Goal: Task Accomplishment & Management: Manage account settings

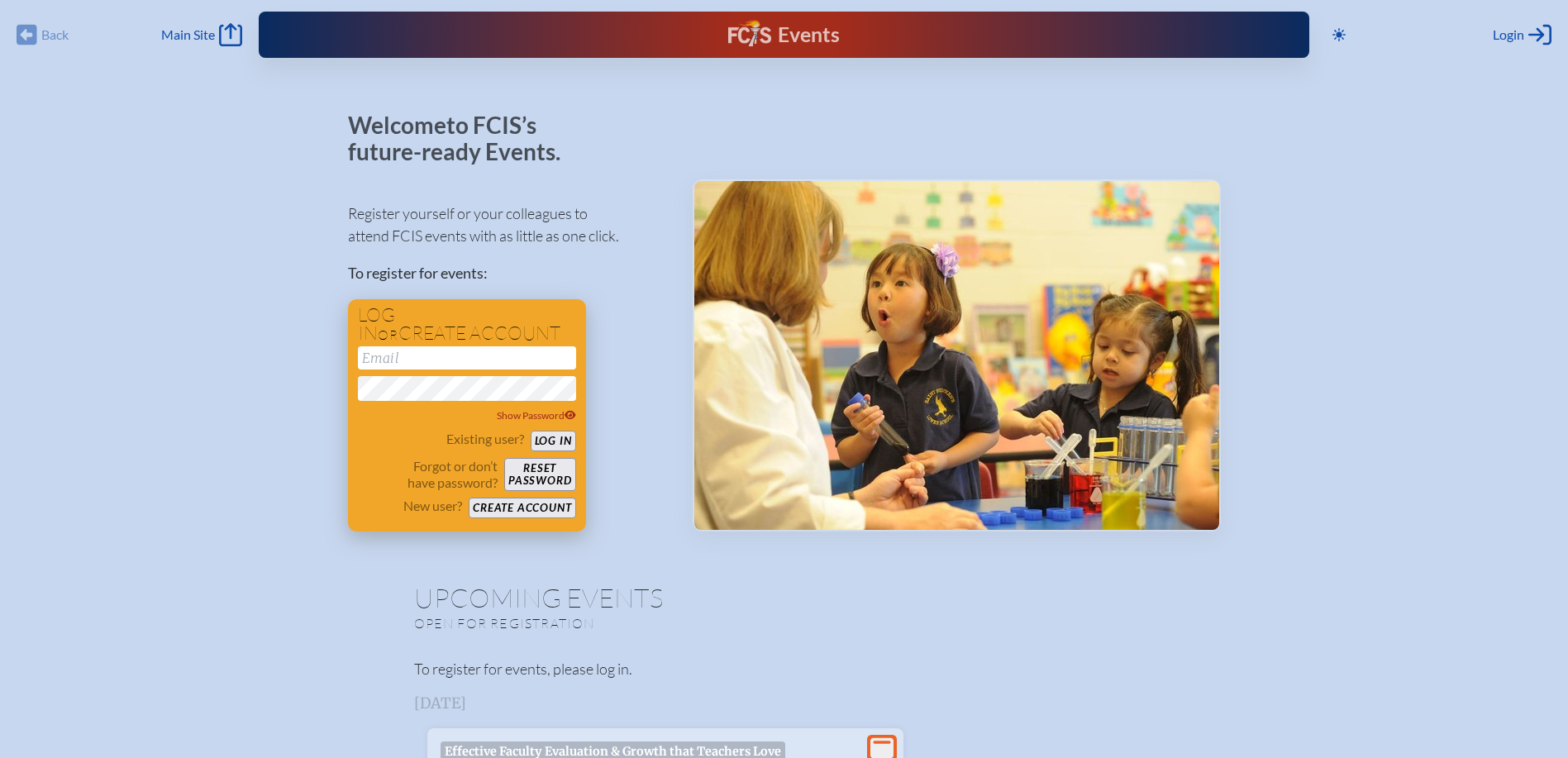
type input "[EMAIL_ADDRESS][DOMAIN_NAME]"
click at [546, 436] on button "Log in" at bounding box center [553, 441] width 45 height 21
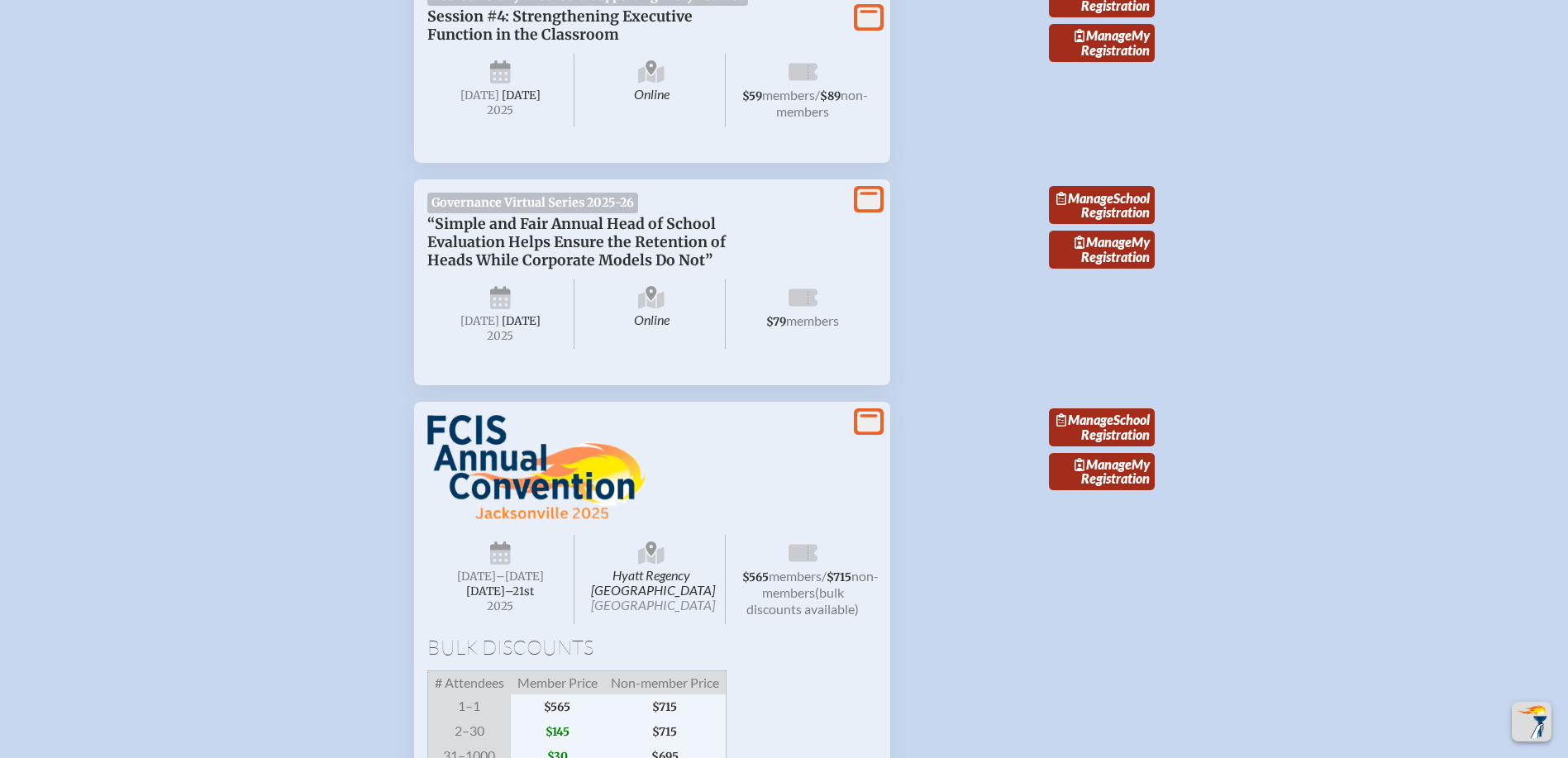
scroll to position [2726, 0]
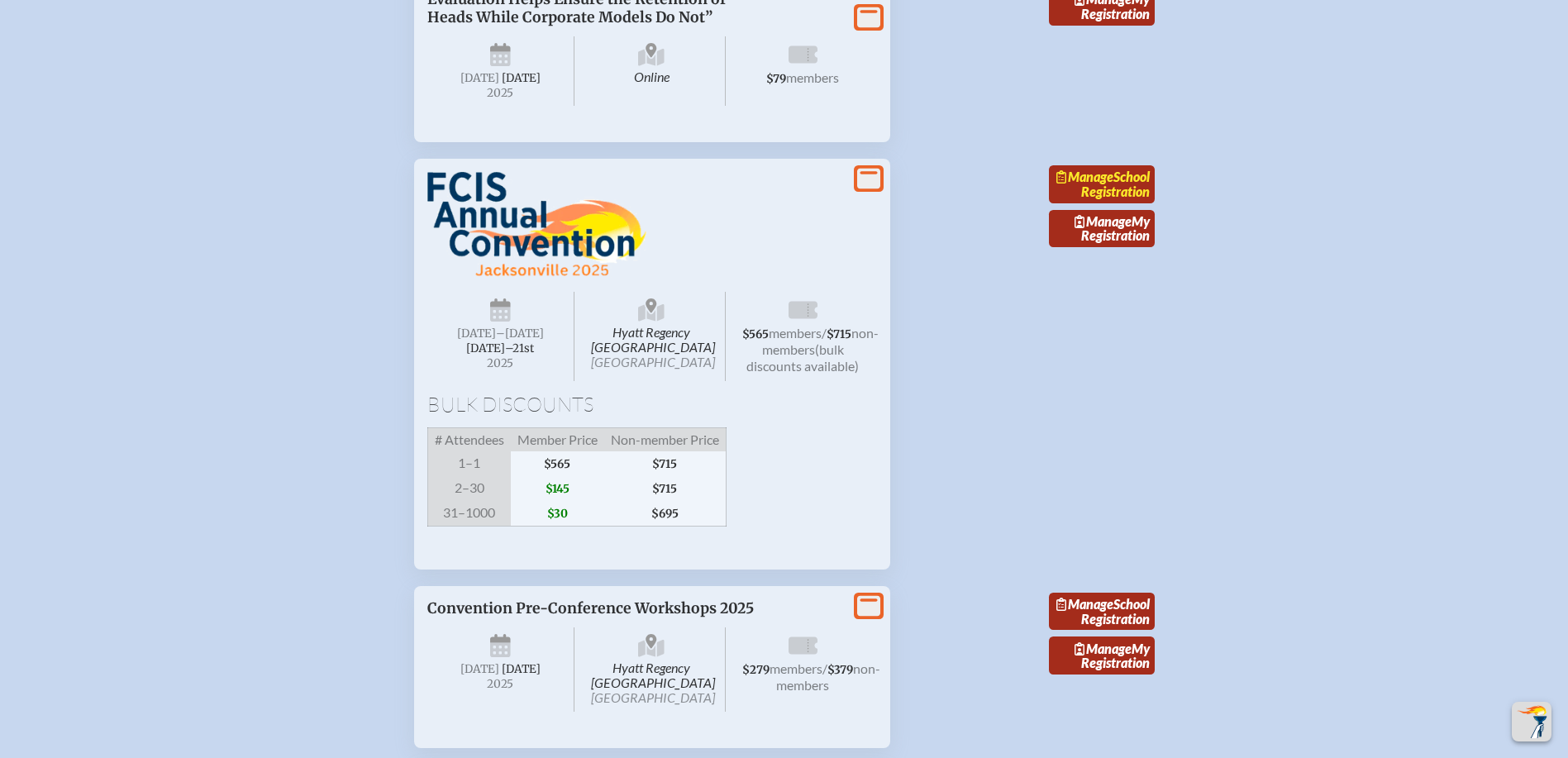
click at [1113, 184] on span "Manage" at bounding box center [1084, 176] width 57 height 16
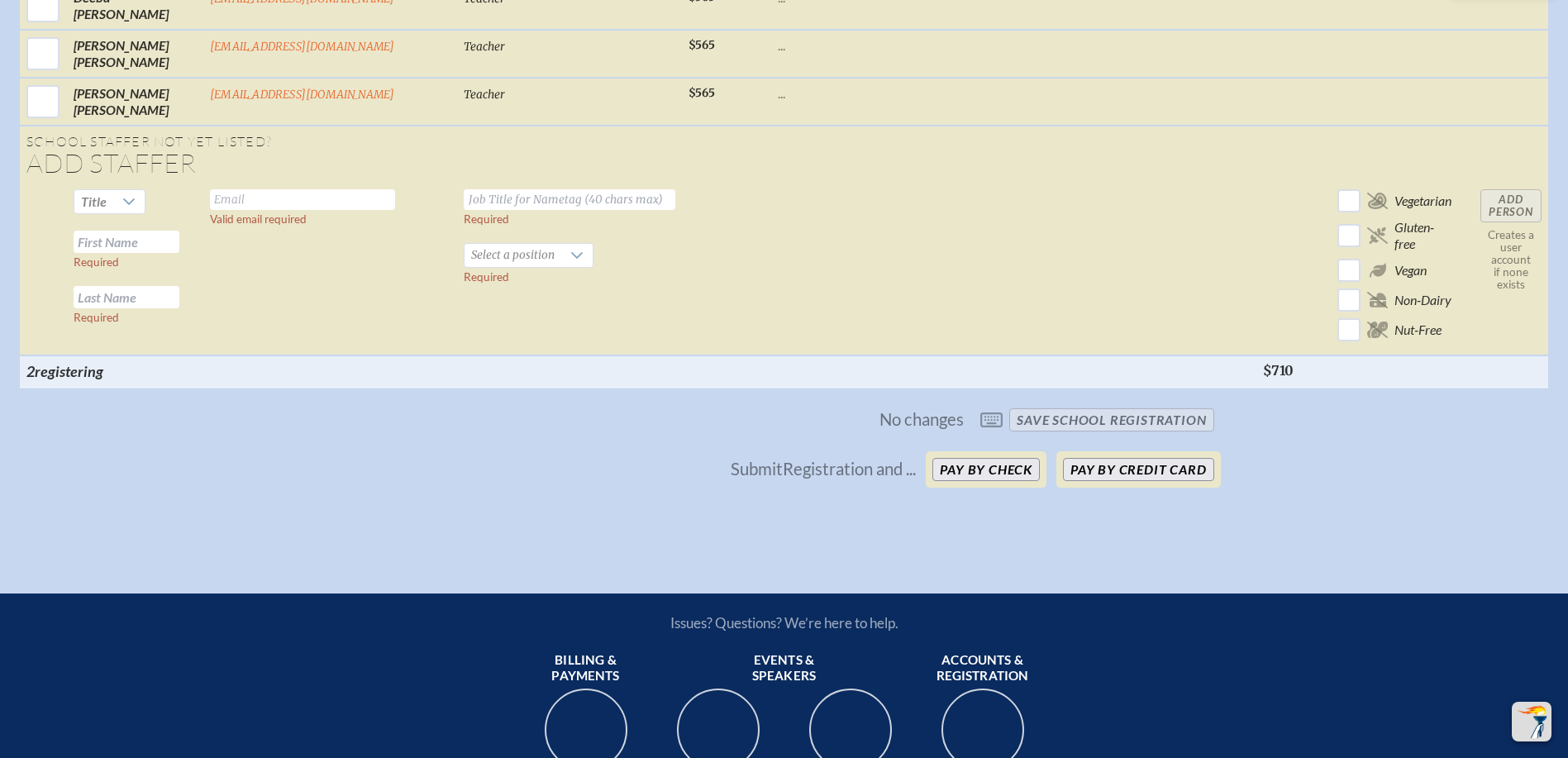
scroll to position [3883, 0]
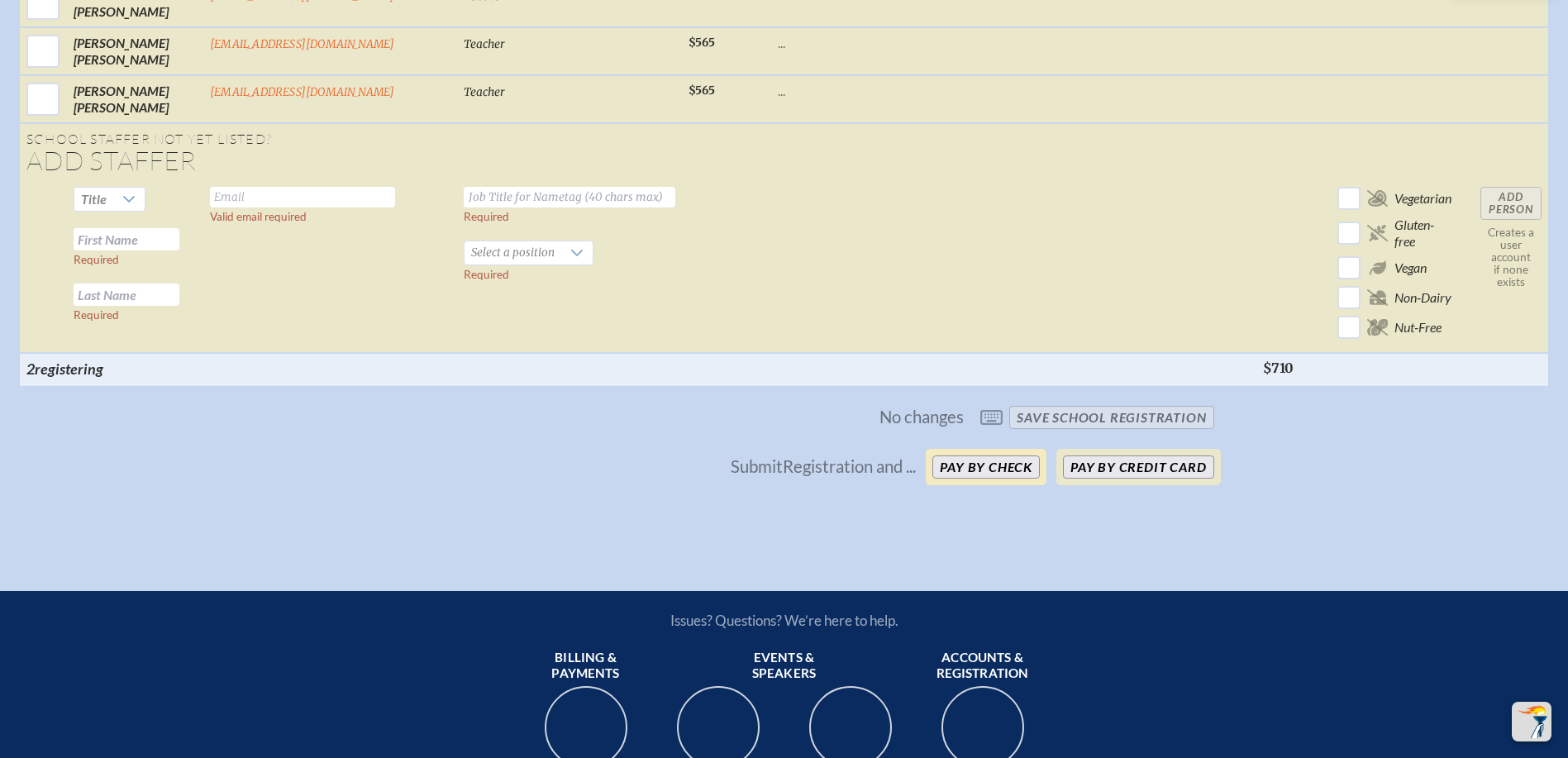
click at [958, 463] on button "Pay by Check" at bounding box center [986, 467] width 108 height 23
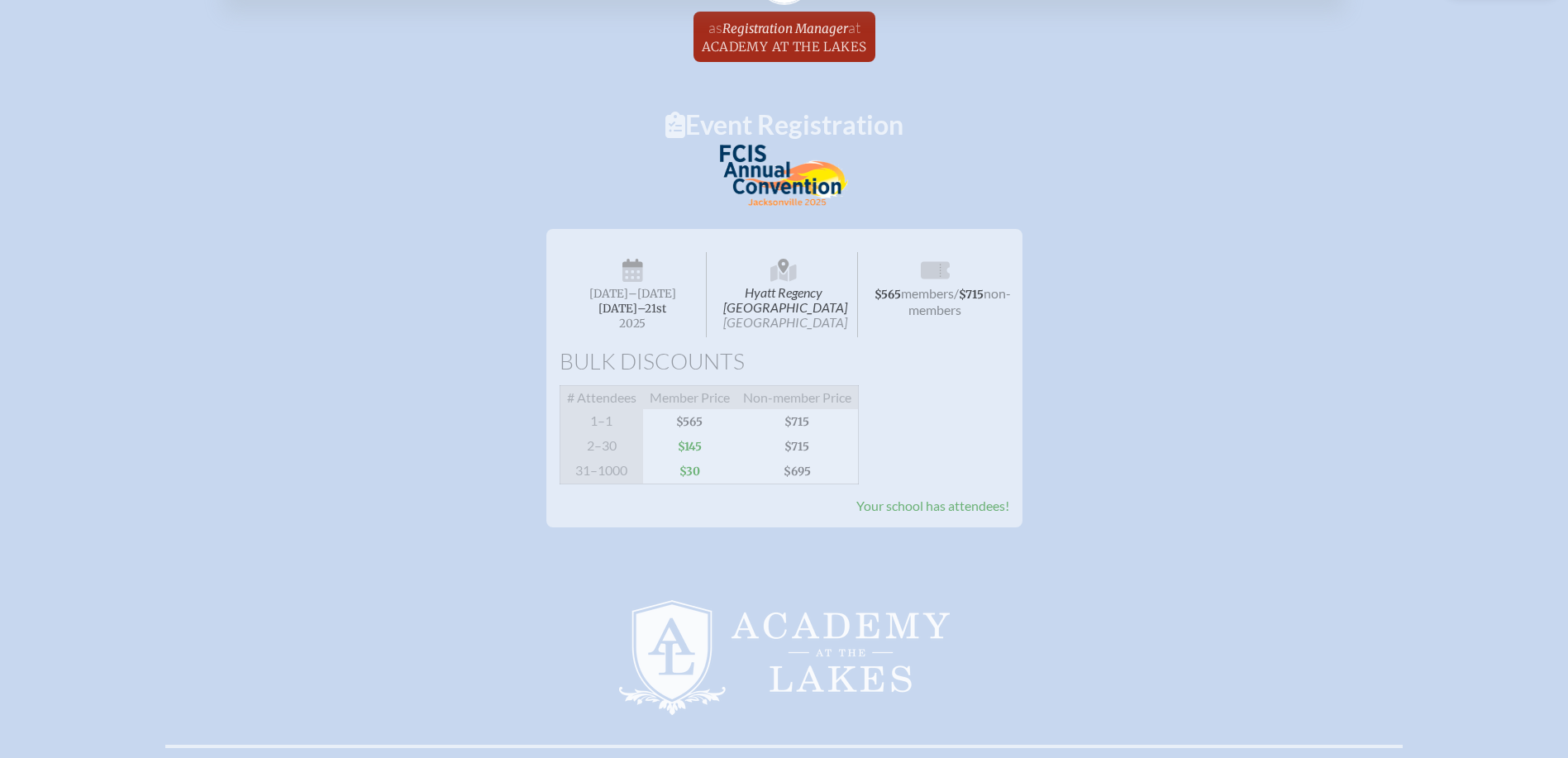
scroll to position [0, 0]
